Goal: Information Seeking & Learning: Find specific fact

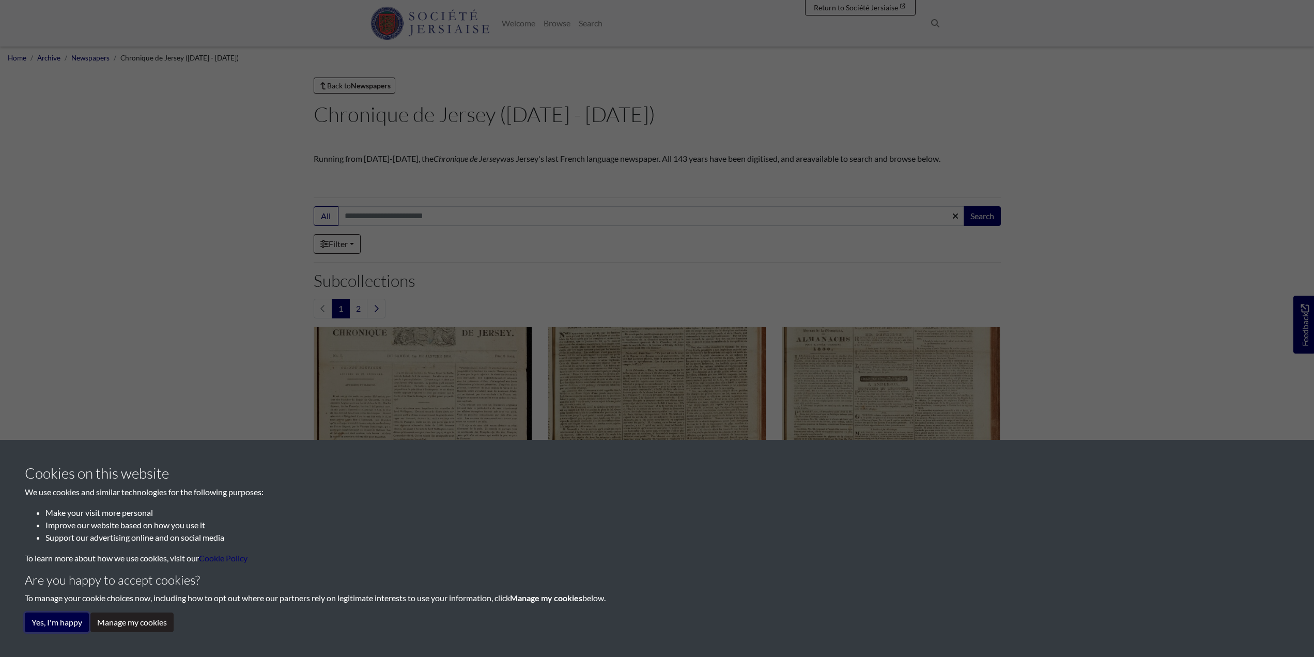
click at [59, 614] on button "Yes, I'm happy" at bounding box center [57, 622] width 64 height 20
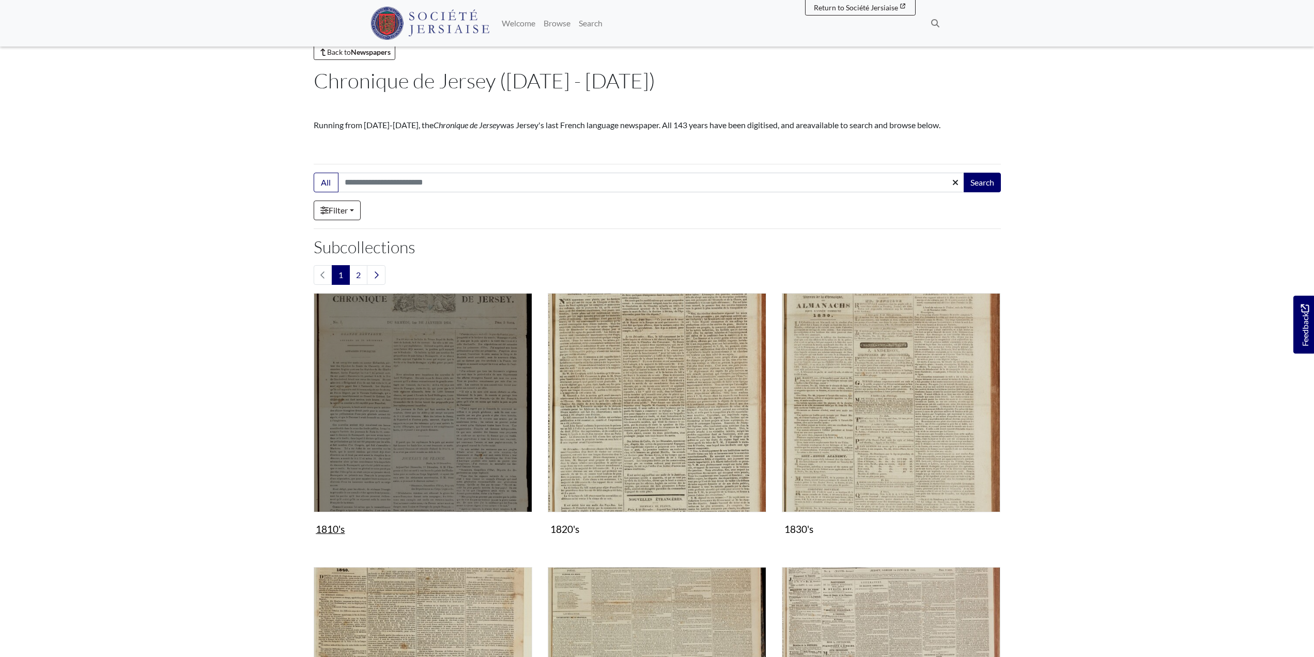
scroll to position [52, 0]
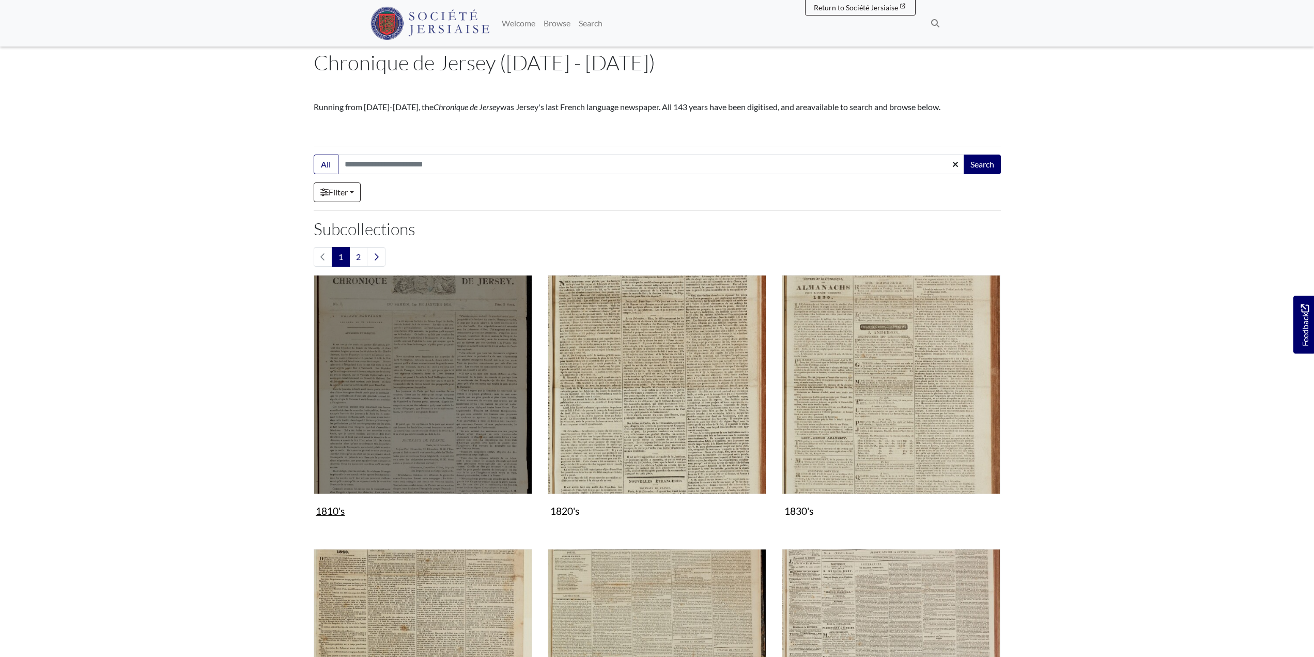
click at [414, 379] on img "Subcollection" at bounding box center [423, 384] width 219 height 219
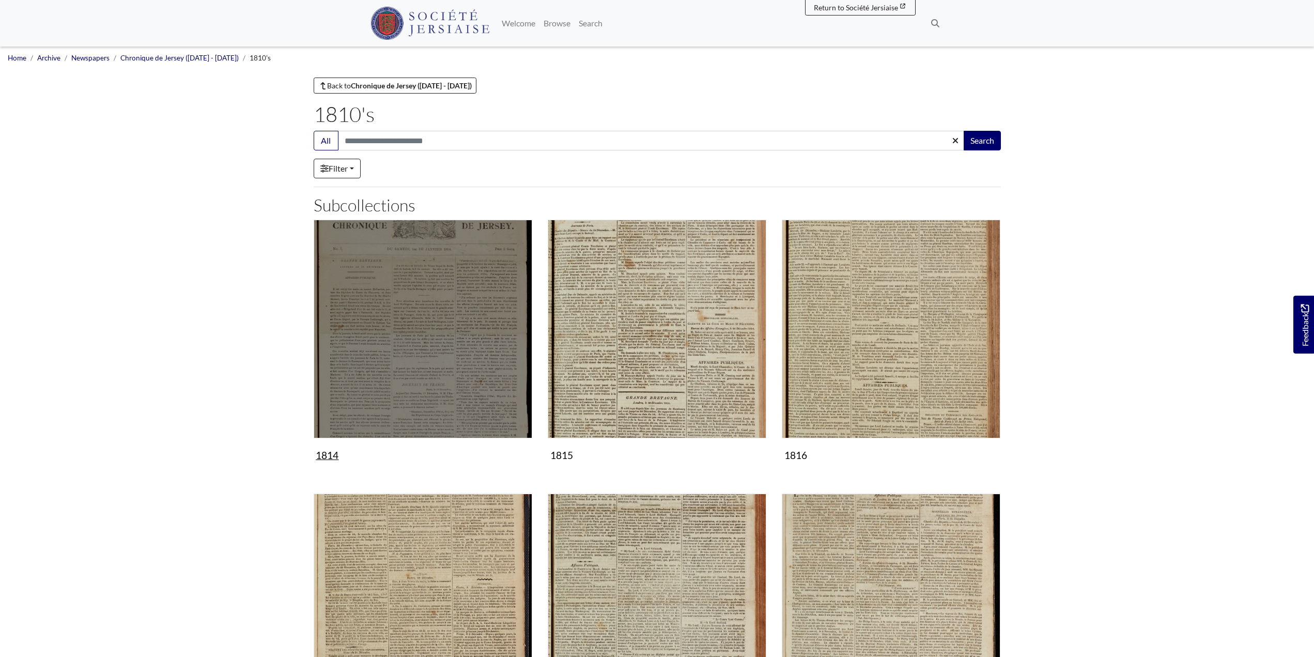
click at [433, 324] on img "Subcollection" at bounding box center [423, 329] width 219 height 219
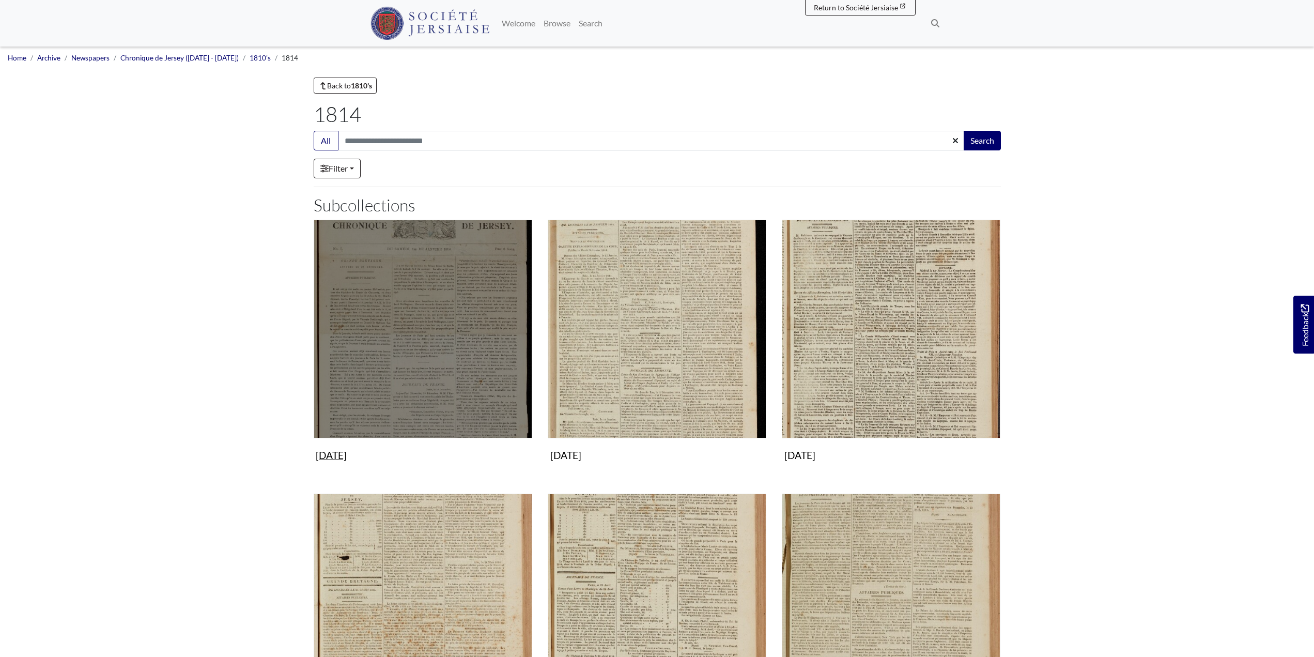
scroll to position [52, 0]
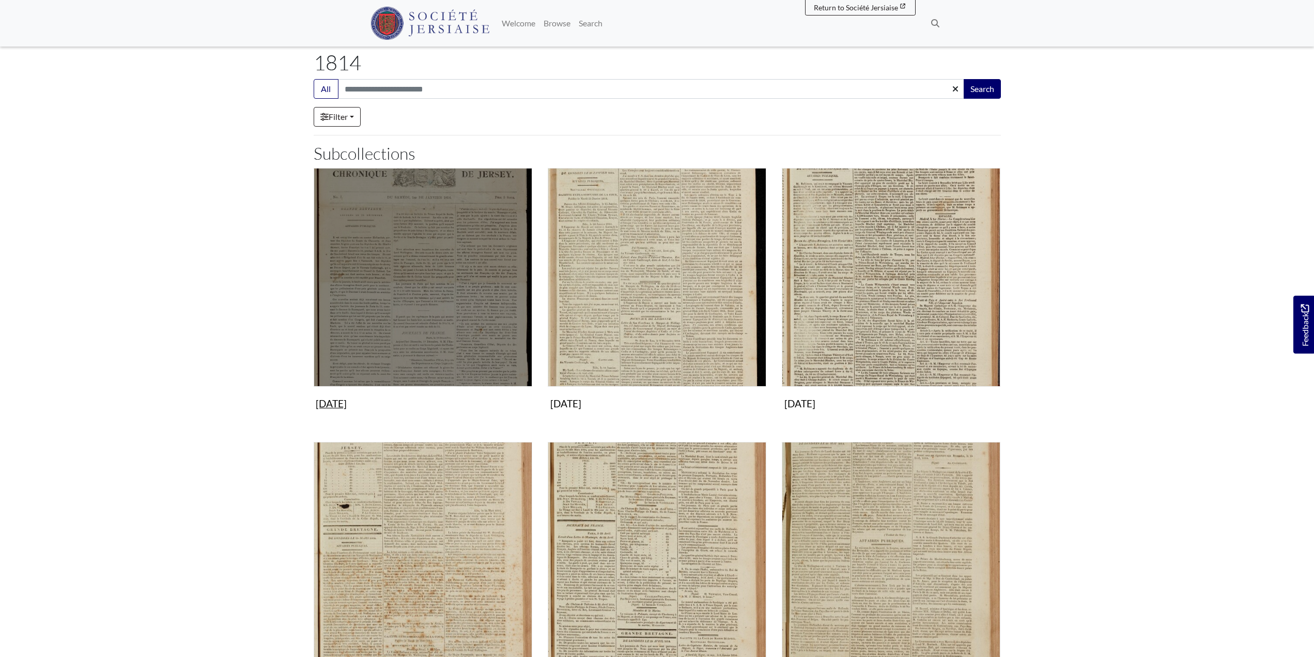
click at [468, 288] on img "Subcollection" at bounding box center [423, 277] width 219 height 219
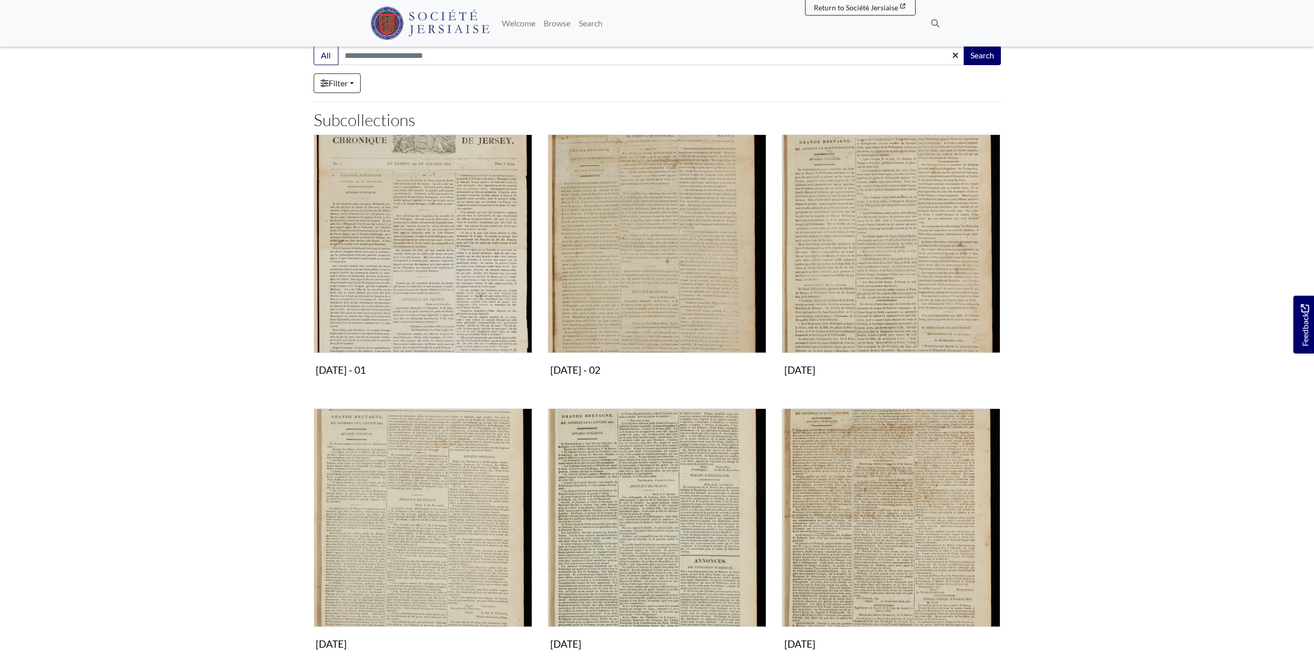
scroll to position [103, 0]
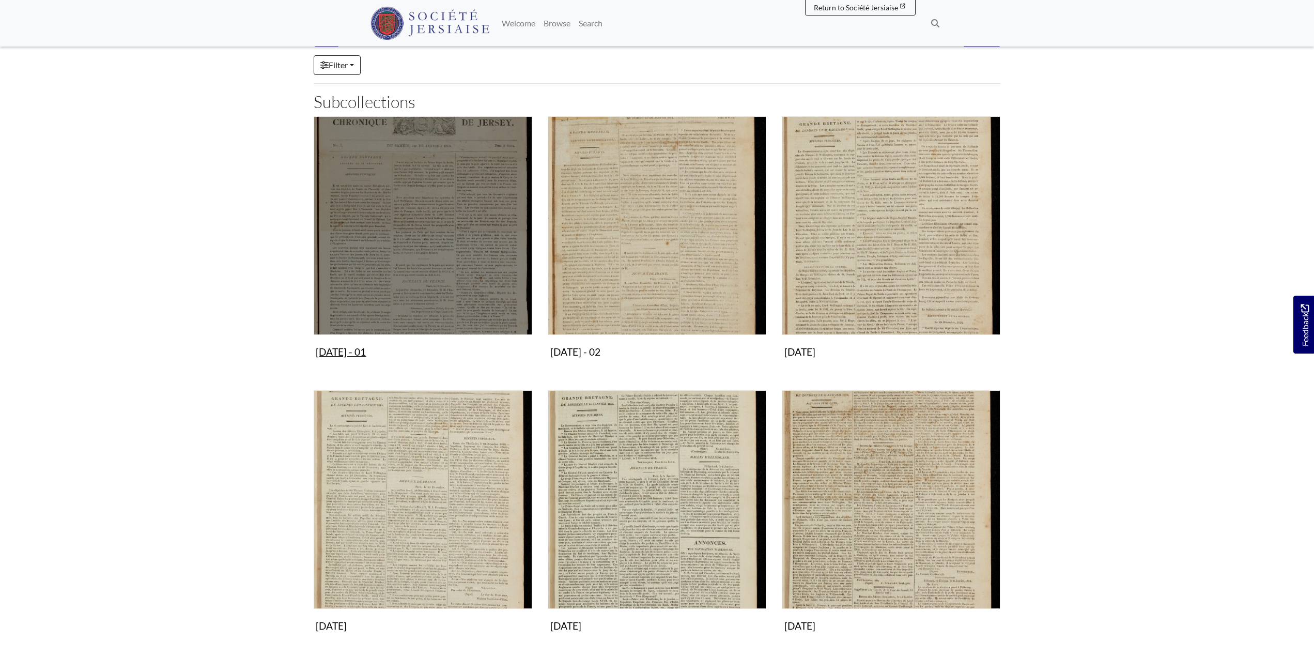
click at [407, 253] on img "Subcollection" at bounding box center [423, 225] width 219 height 219
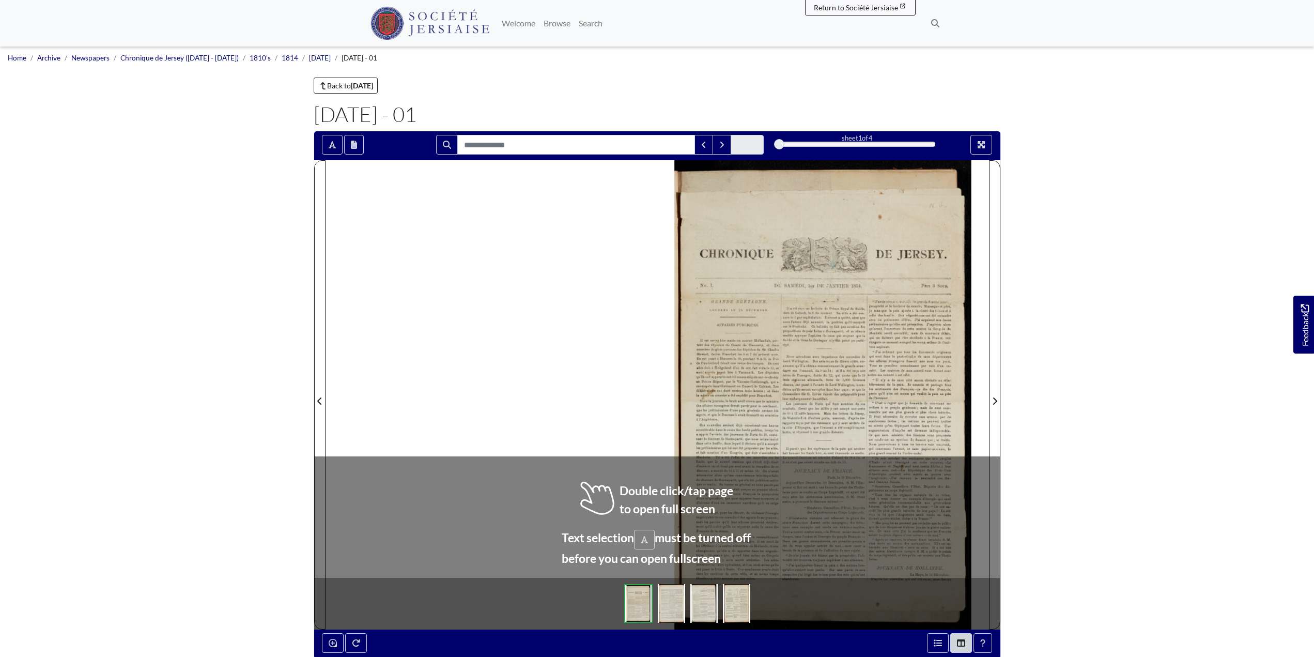
click at [768, 392] on div at bounding box center [823, 394] width 332 height 469
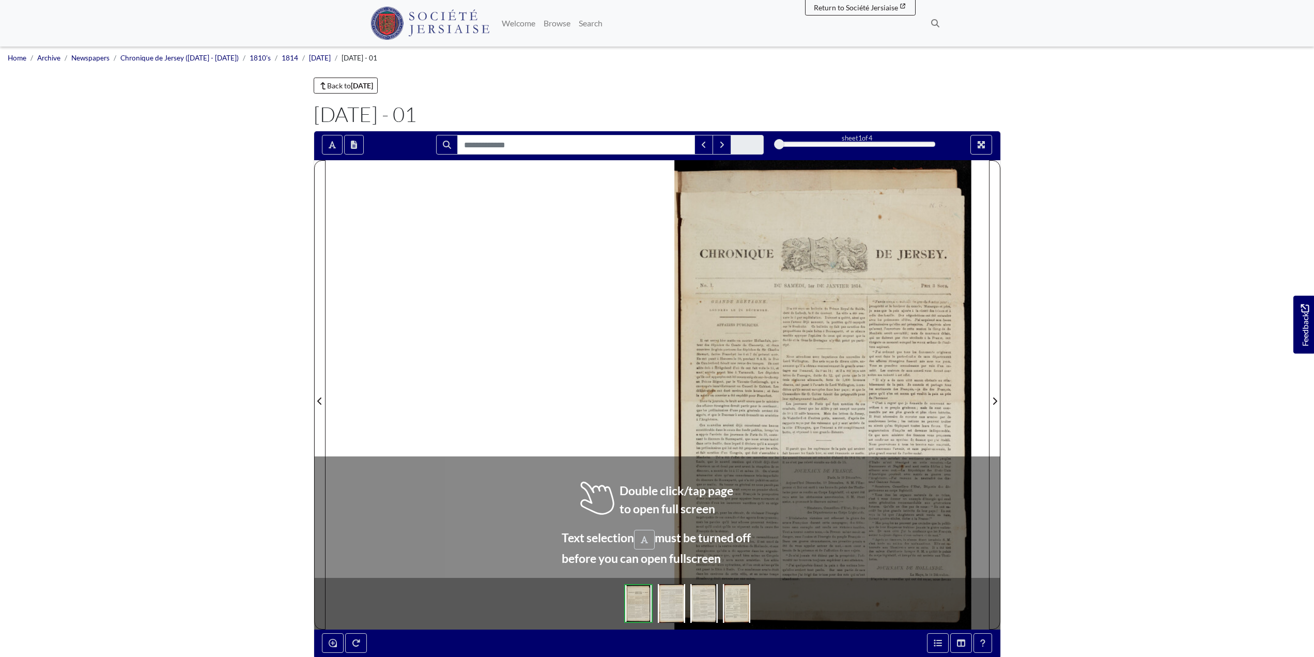
click at [768, 392] on div at bounding box center [823, 394] width 332 height 469
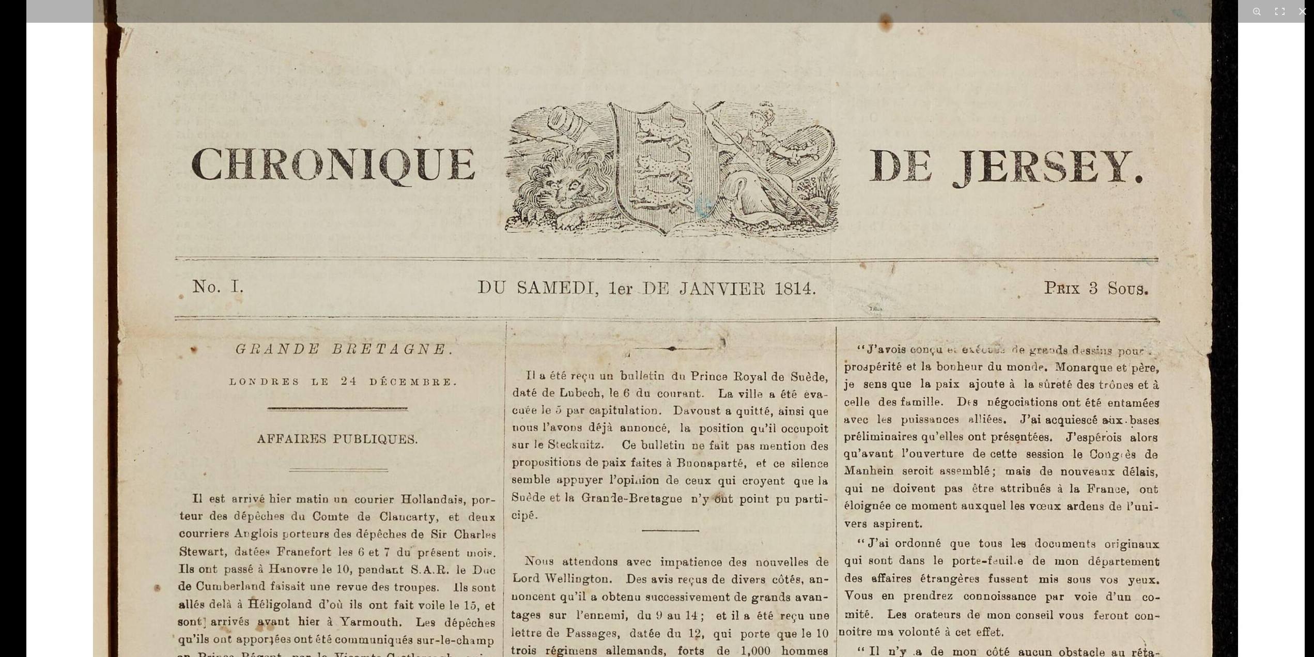
click at [670, 656] on html "Menu" at bounding box center [657, 439] width 1314 height 879
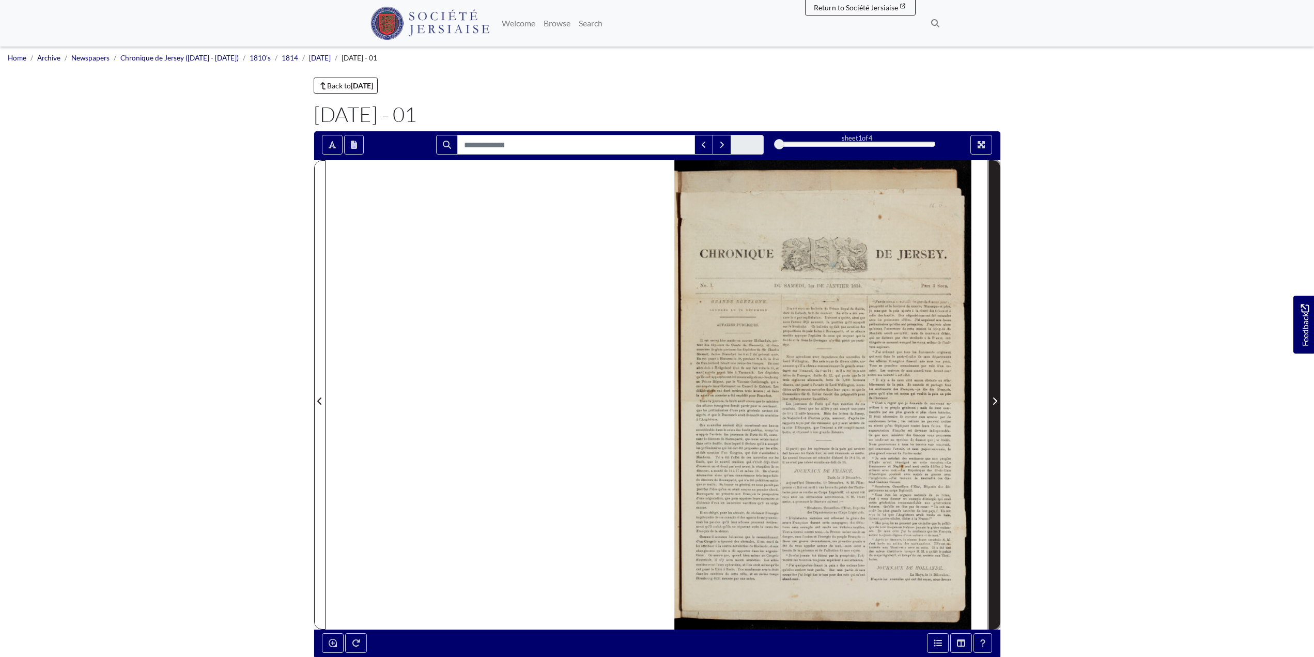
click at [994, 401] on icon "Next Page" at bounding box center [994, 401] width 5 height 8
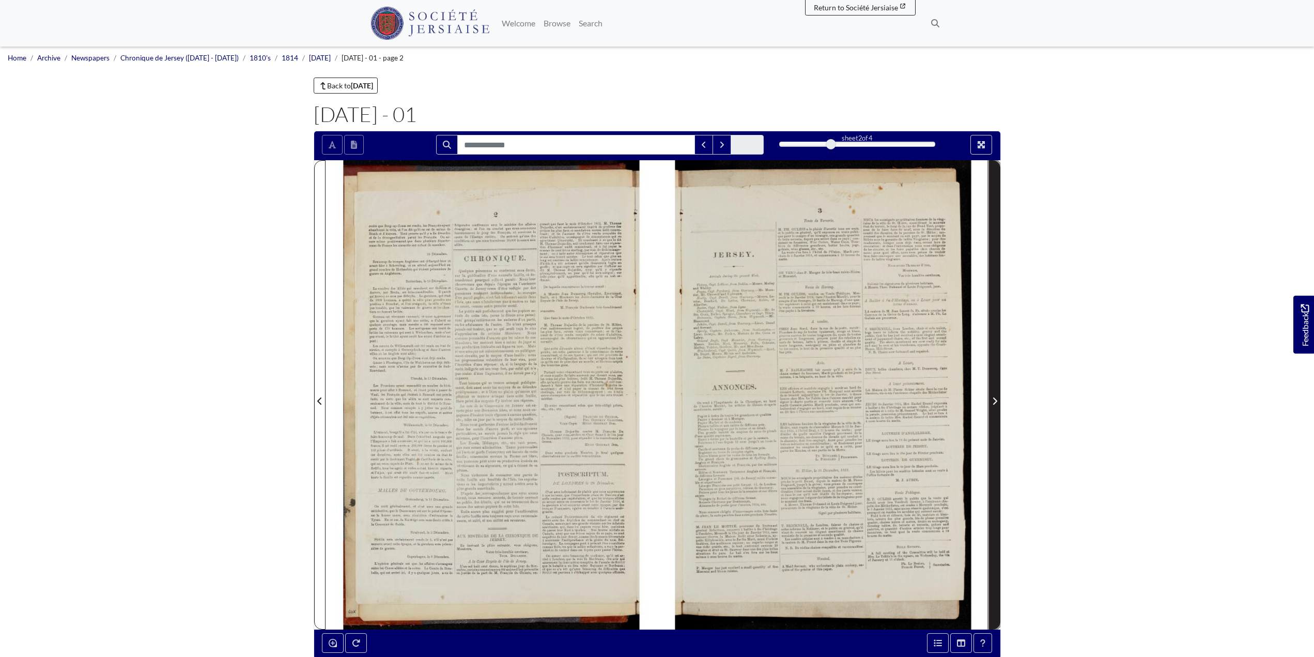
click at [994, 401] on icon "Next Page" at bounding box center [994, 401] width 5 height 8
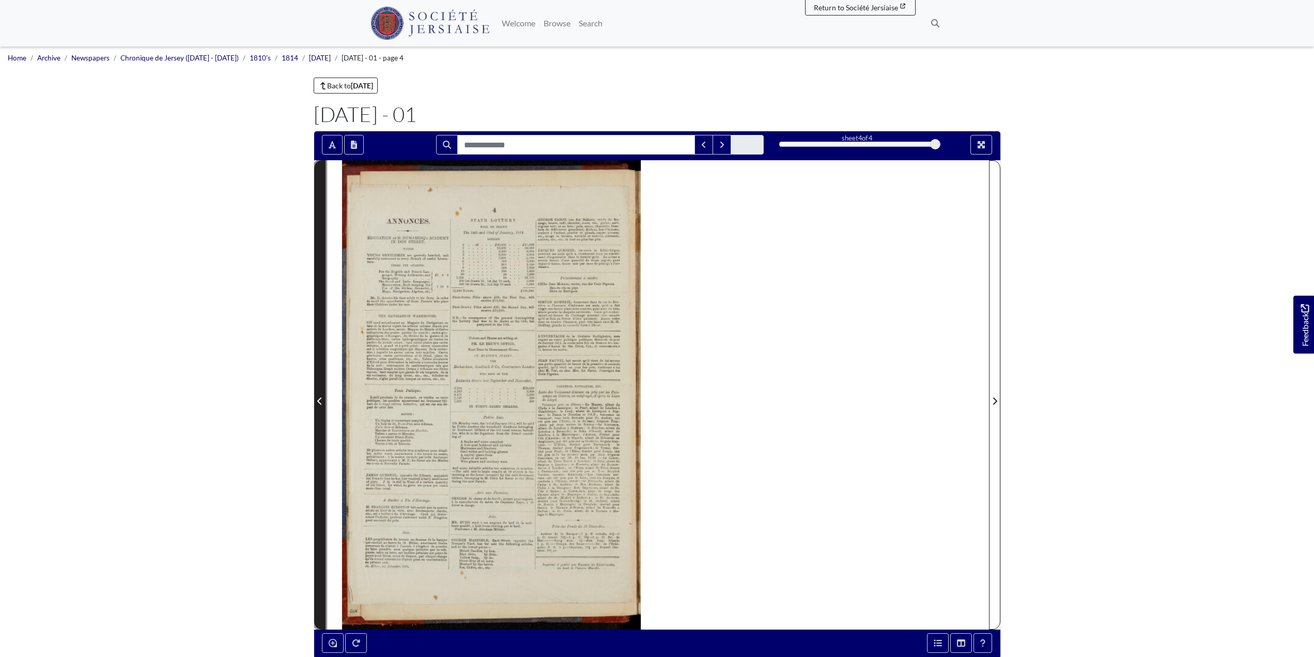
click at [322, 399] on icon "Previous Page" at bounding box center [319, 401] width 5 height 8
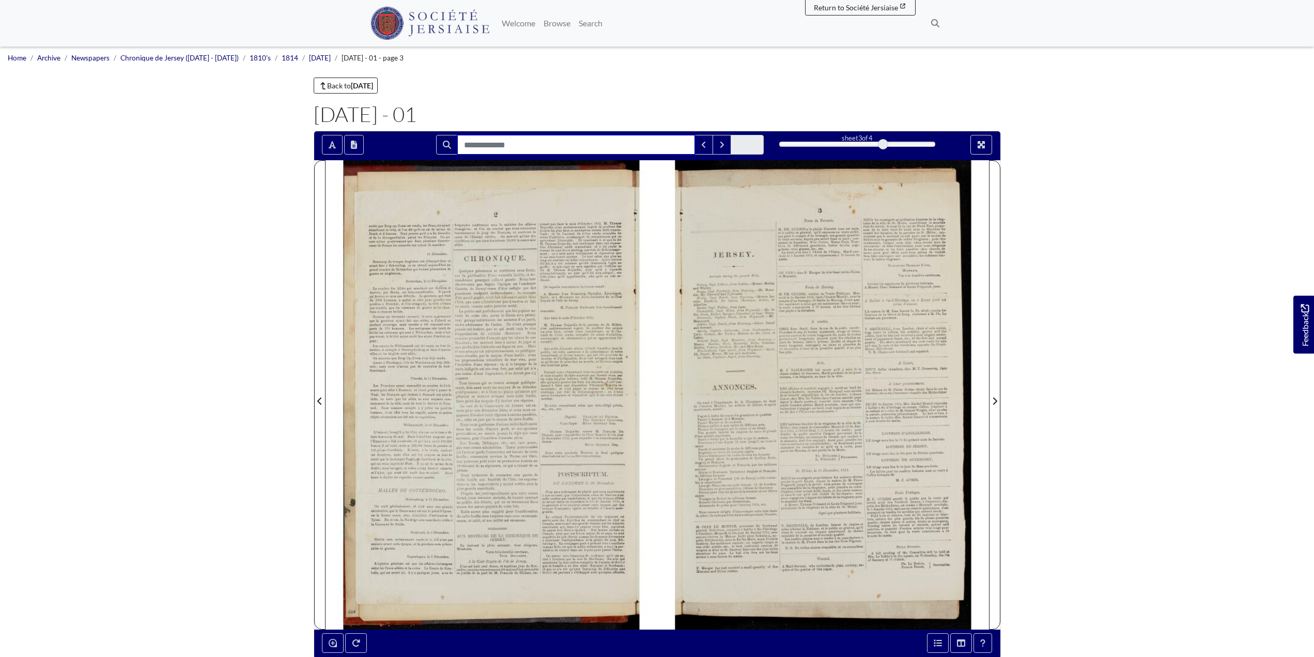
click at [478, 144] on input "Search for" at bounding box center [576, 145] width 238 height 20
click at [484, 148] on input "********" at bounding box center [576, 145] width 238 height 20
type input "*********"
click at [713, 146] on icon "Next Match" at bounding box center [714, 145] width 5 height 8
click at [898, 457] on div "3 Yente de | NOUS Verreric. les soussignés propriétaires fonciers de la ving- t…" at bounding box center [832, 394] width 314 height 469
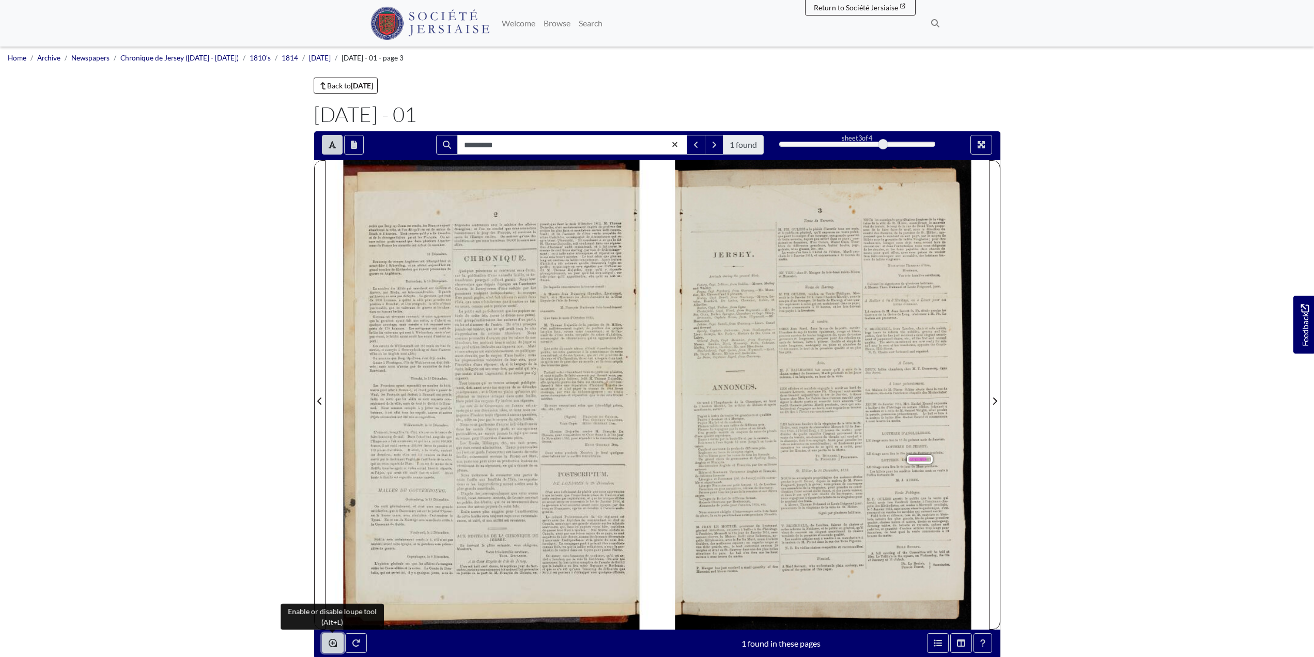
click at [325, 643] on button "Enable or disable loupe tool (Alt+L)" at bounding box center [333, 643] width 22 height 20
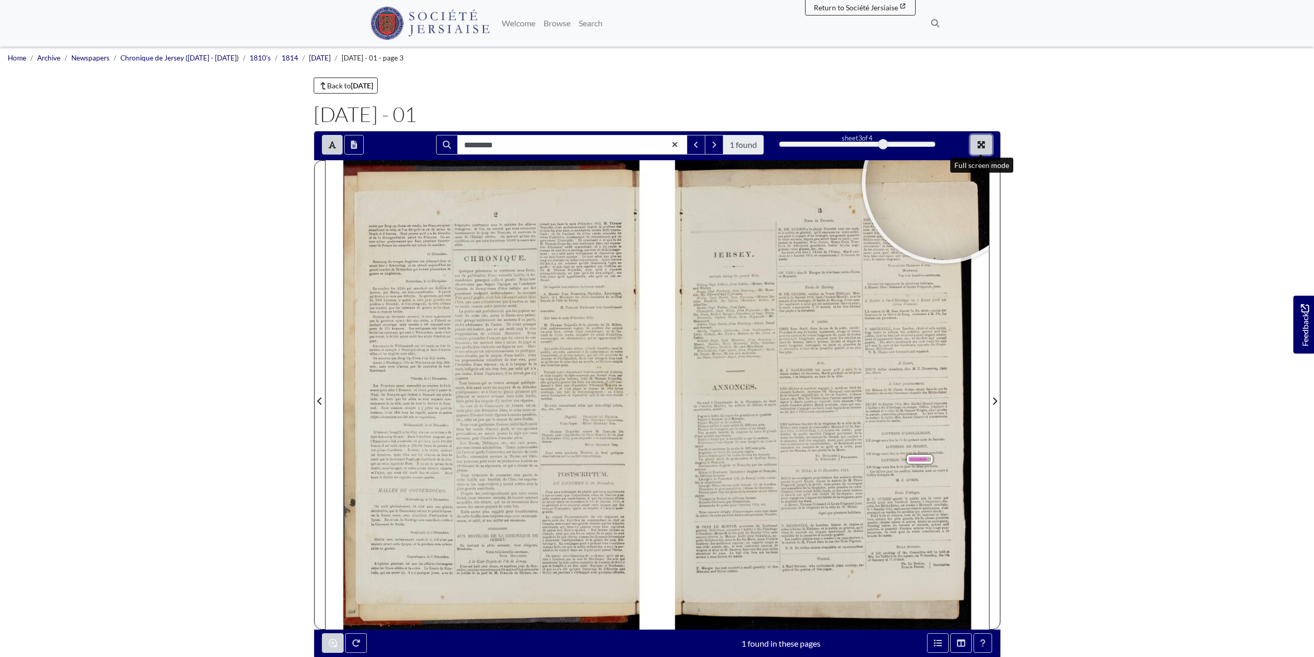
click at [978, 142] on icon "Full screen mode" at bounding box center [981, 144] width 7 height 7
